Goal: Register for event/course

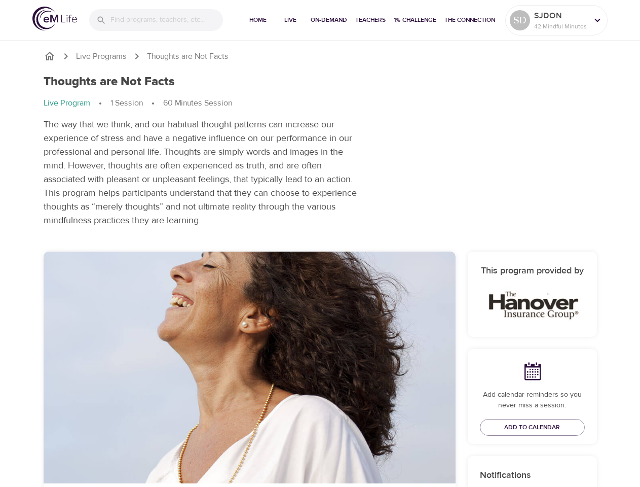
click at [156, 20] on input "search" at bounding box center [166, 20] width 113 height 22
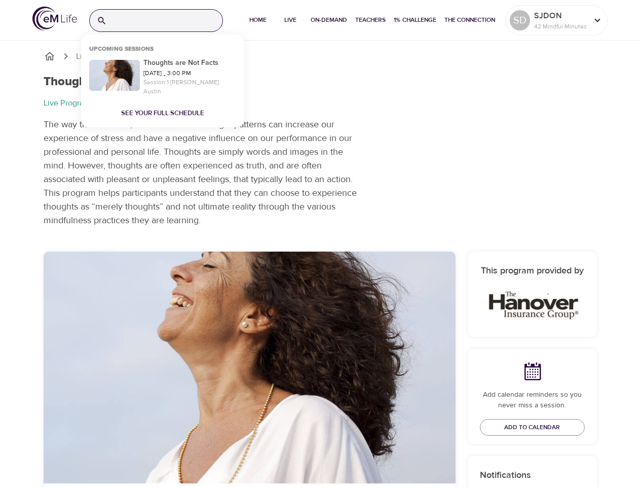
click at [256, 20] on span "Home" at bounding box center [258, 20] width 24 height 11
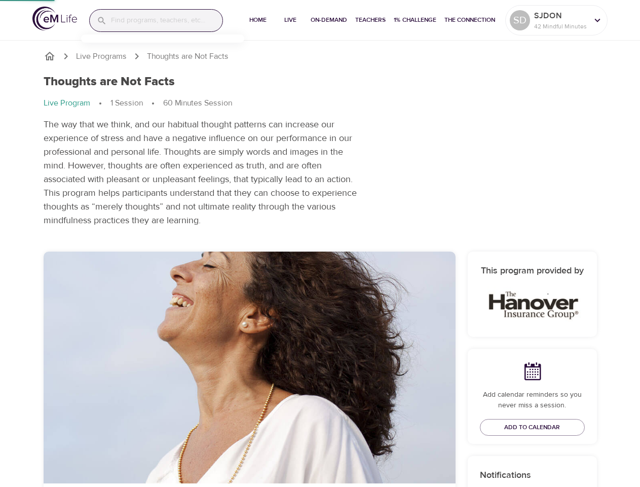
click at [289, 20] on span "Live" at bounding box center [290, 20] width 24 height 11
click at [327, 20] on span "On-Demand" at bounding box center [329, 20] width 36 height 11
